Goal: Task Accomplishment & Management: Manage account settings

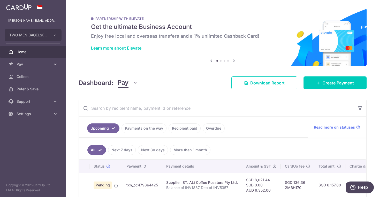
scroll to position [27, 0]
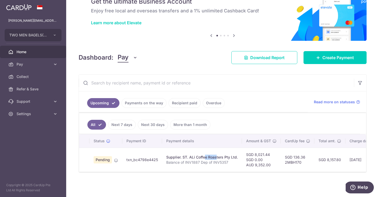
drag, startPoint x: 189, startPoint y: 156, endPoint x: 211, endPoint y: 160, distance: 22.8
click at [211, 160] on td "Supplier. ST. ALi Coffee Roasters Pty Ltd. Balance of INV1887 Dep of INV5357" at bounding box center [202, 160] width 80 height 24
click at [241, 157] on td "Supplier. ST. ALi Coffee Roasters Pty Ltd. Balance of INV1887 Dep of INV5357" at bounding box center [202, 160] width 80 height 24
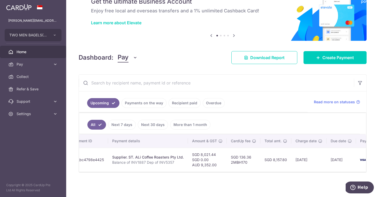
scroll to position [0, 83]
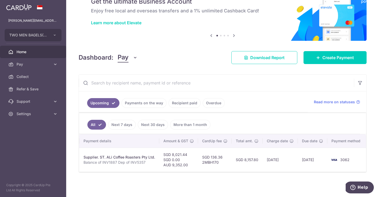
drag, startPoint x: 294, startPoint y: 171, endPoint x: 378, endPoint y: 168, distance: 83.8
click at [378, 168] on div "× Pause Schedule Pause all future payments in this series Pause just this one p…" at bounding box center [222, 98] width 313 height 197
click at [38, 109] on link "Settings" at bounding box center [33, 114] width 66 height 12
click at [29, 140] on span "Logout" at bounding box center [34, 138] width 34 height 5
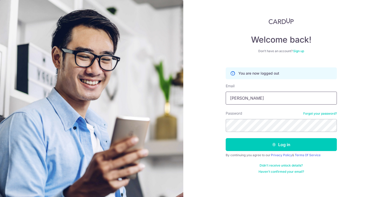
type input "Clement@twomenbagelhouse.co"
click at [281, 145] on button "Log in" at bounding box center [281, 144] width 111 height 13
